Goal: Find specific page/section: Find specific page/section

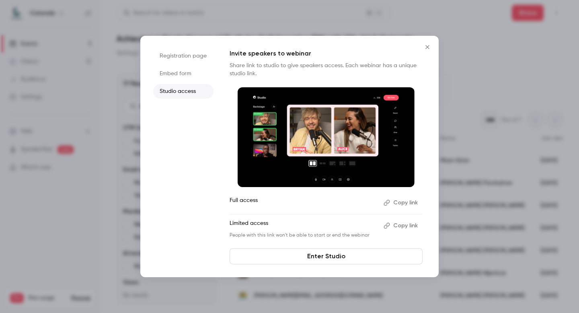
click at [426, 45] on icon "Close" at bounding box center [427, 47] width 10 height 6
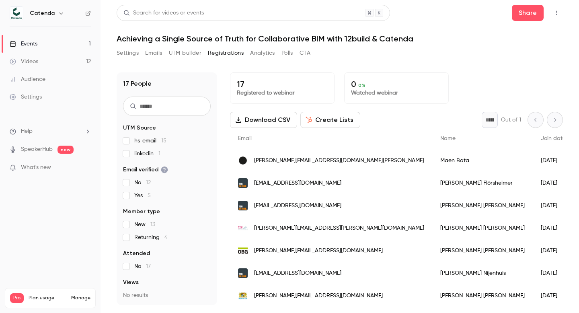
click at [556, 11] on icon "button" at bounding box center [556, 13] width 6 height 6
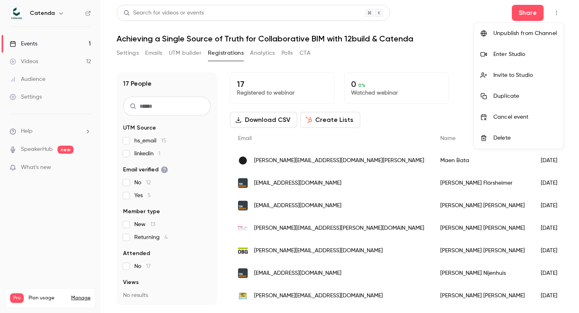
click at [532, 59] on li "Enter Studio" at bounding box center [518, 54] width 89 height 21
